Goal: Task Accomplishment & Management: Use online tool/utility

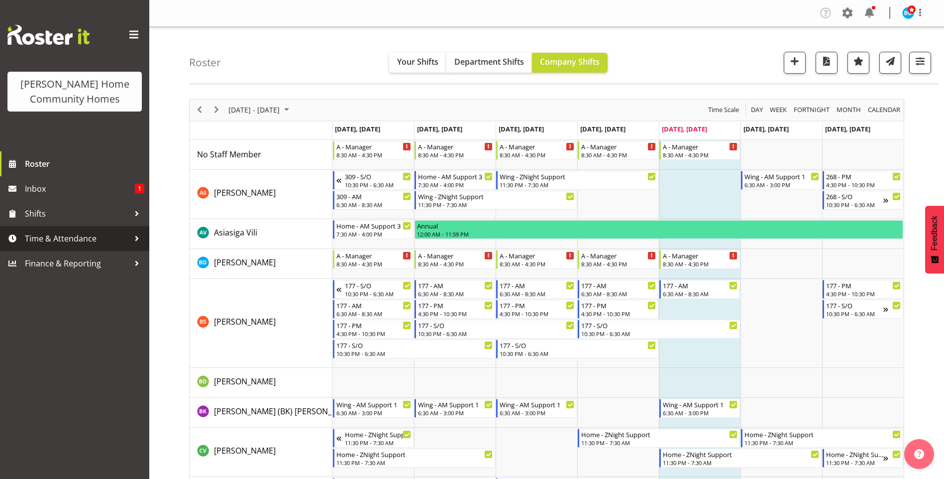
click at [72, 241] on span "Time & Attendance" at bounding box center [77, 238] width 104 height 15
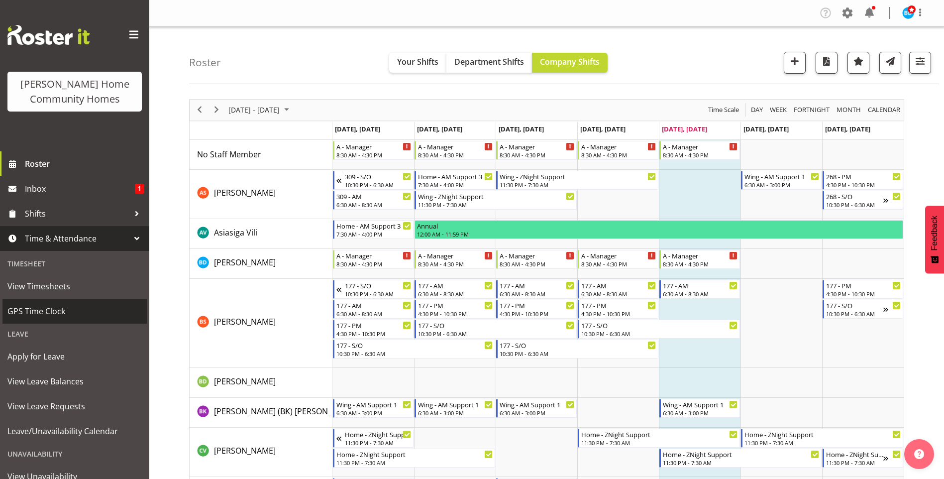
click at [58, 307] on span "GPS Time Clock" at bounding box center [74, 310] width 134 height 15
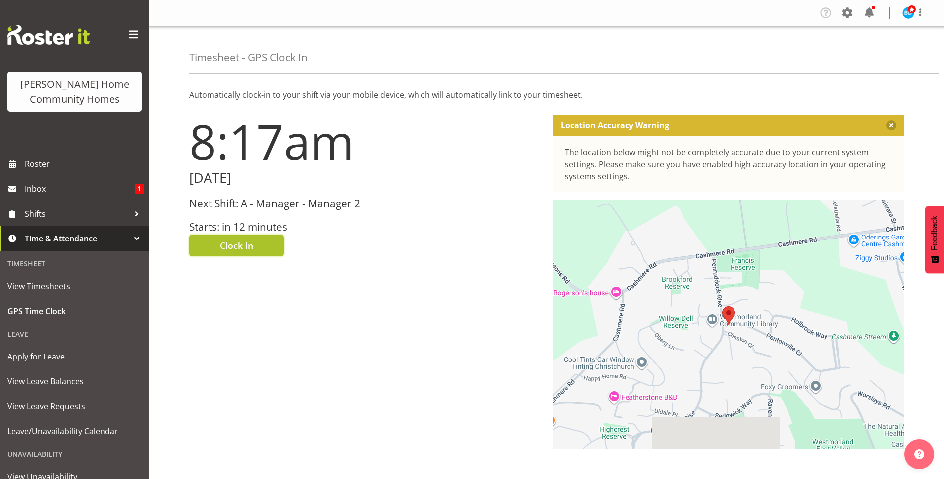
drag, startPoint x: 222, startPoint y: 249, endPoint x: 198, endPoint y: 239, distance: 25.4
click at [219, 251] on button "Clock In" at bounding box center [236, 245] width 95 height 22
